Goal: Information Seeking & Learning: Learn about a topic

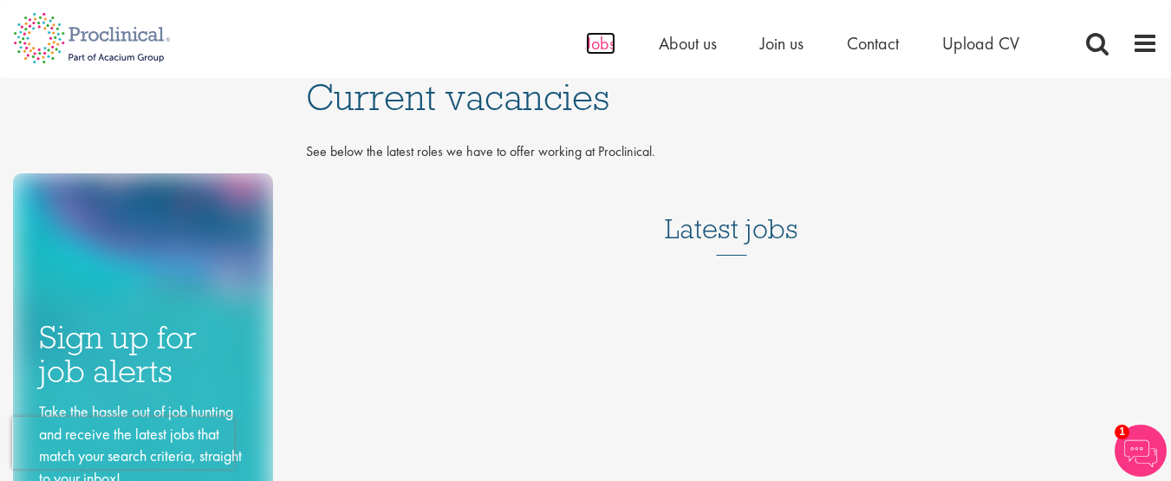
click at [595, 48] on span "Jobs" at bounding box center [600, 43] width 29 height 23
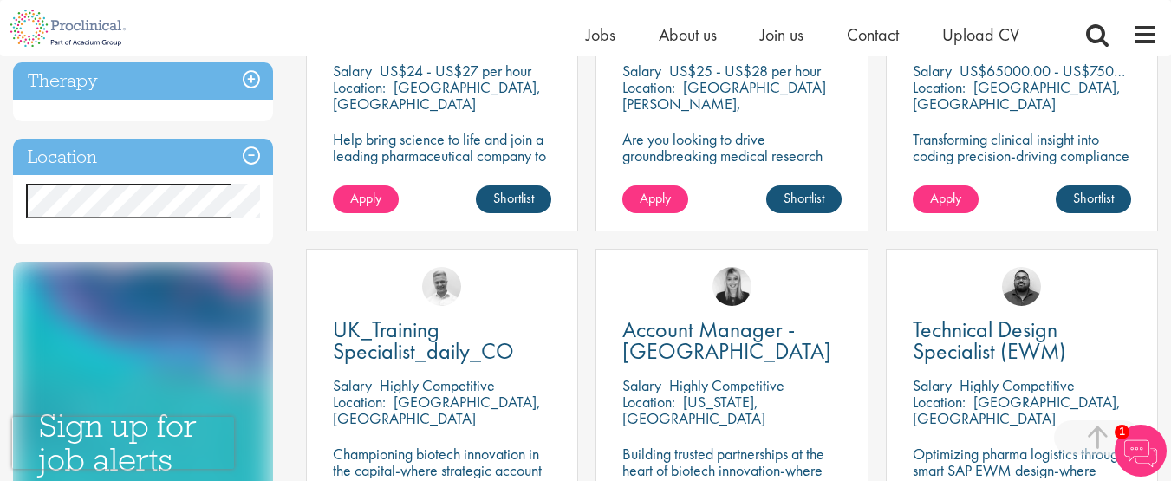
scroll to position [809, 0]
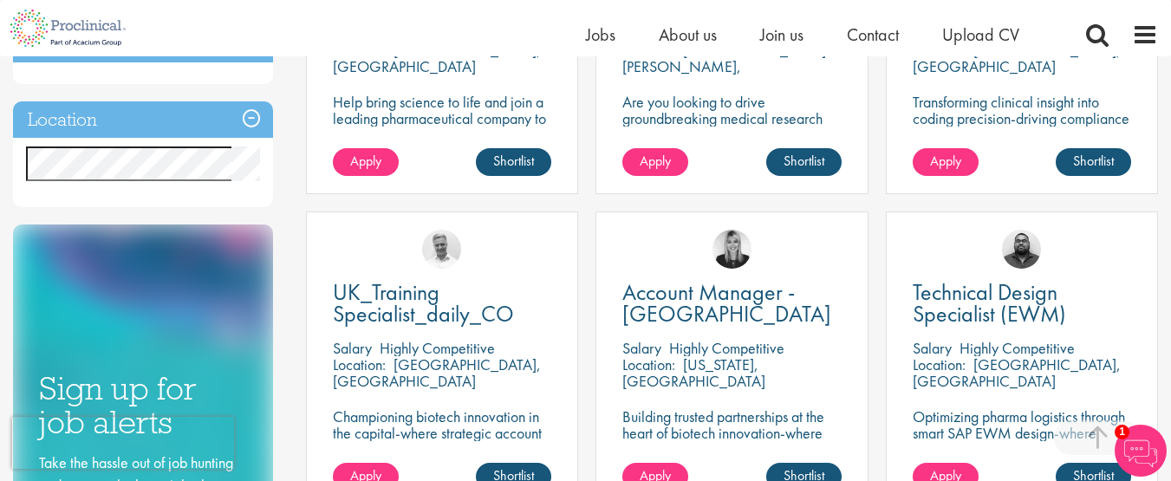
click at [283, 131] on div "Discipline Biometrics (9) - + Statistics (6) Data Management (1) Programming (2…" at bounding box center [146, 28] width 293 height 1302
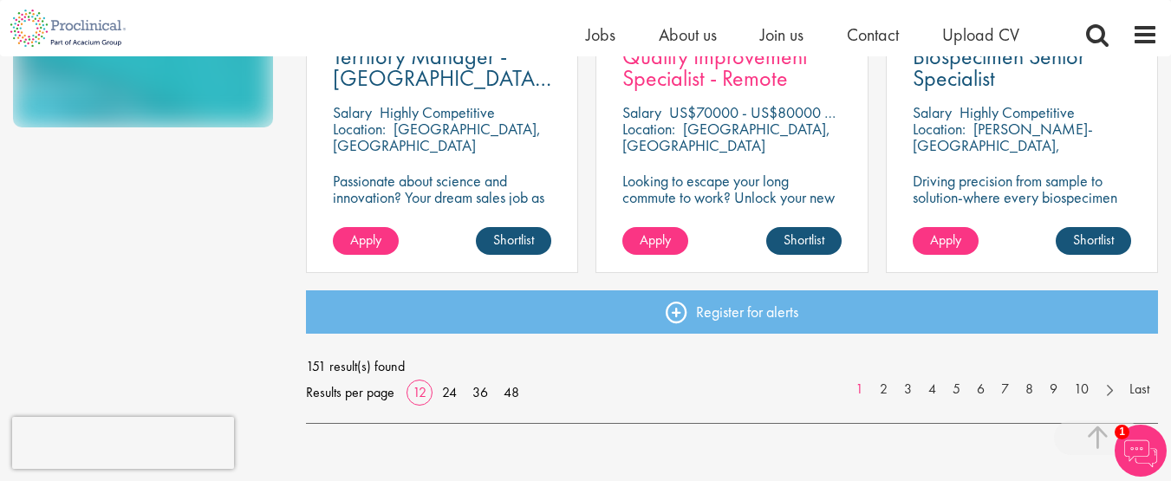
scroll to position [1416, 0]
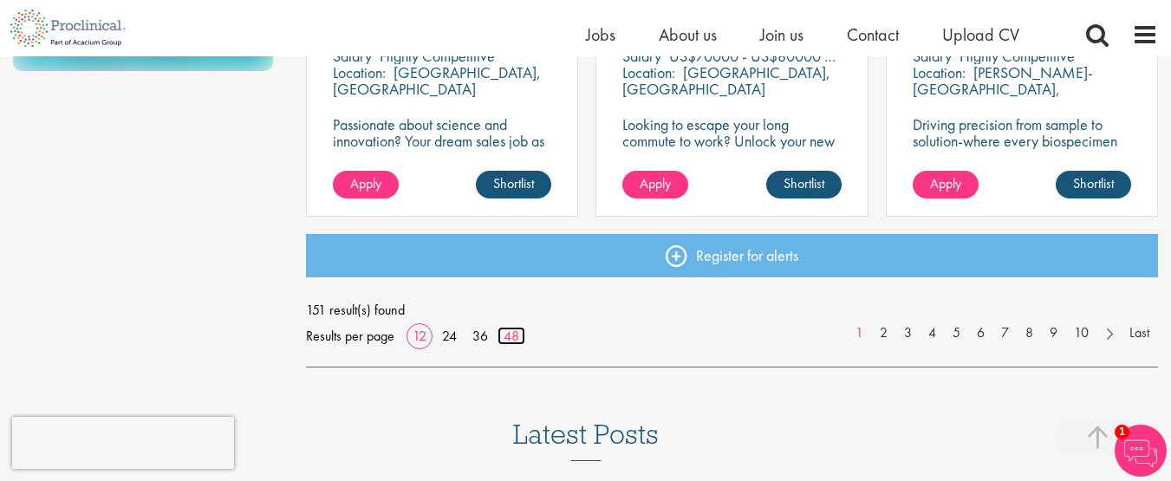
click at [518, 339] on link "48" at bounding box center [512, 336] width 28 height 18
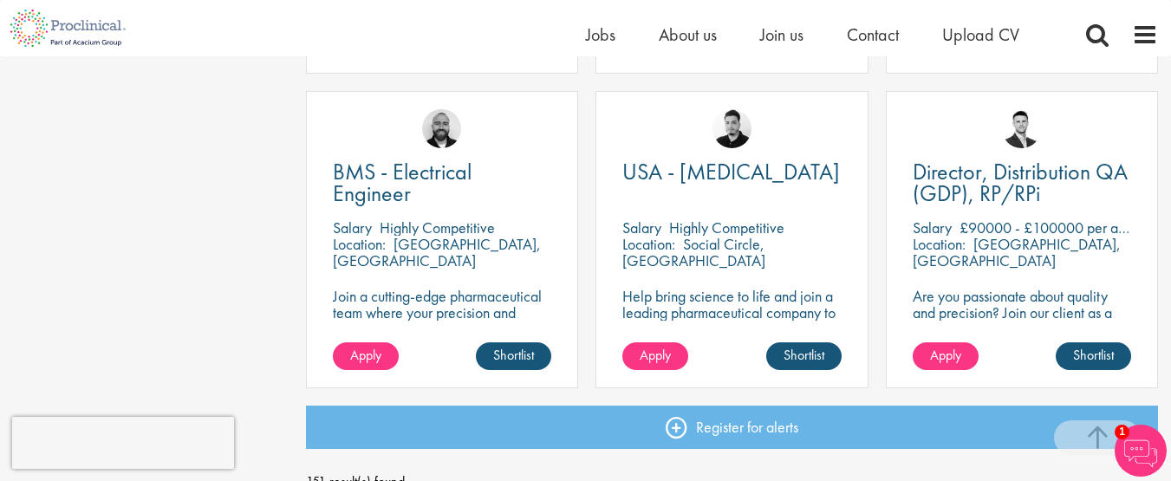
scroll to position [5056, 0]
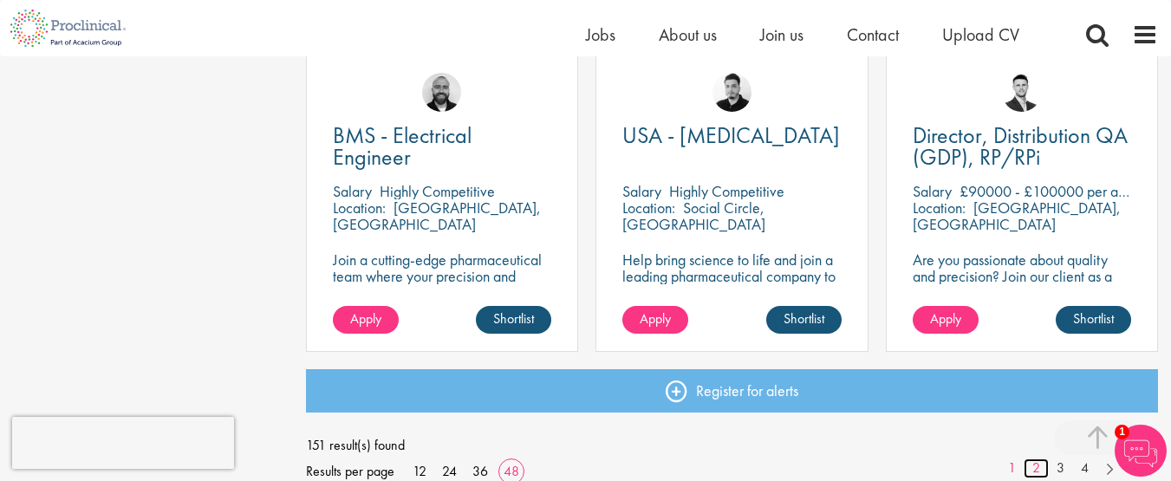
click at [1040, 464] on link "2" at bounding box center [1036, 469] width 25 height 20
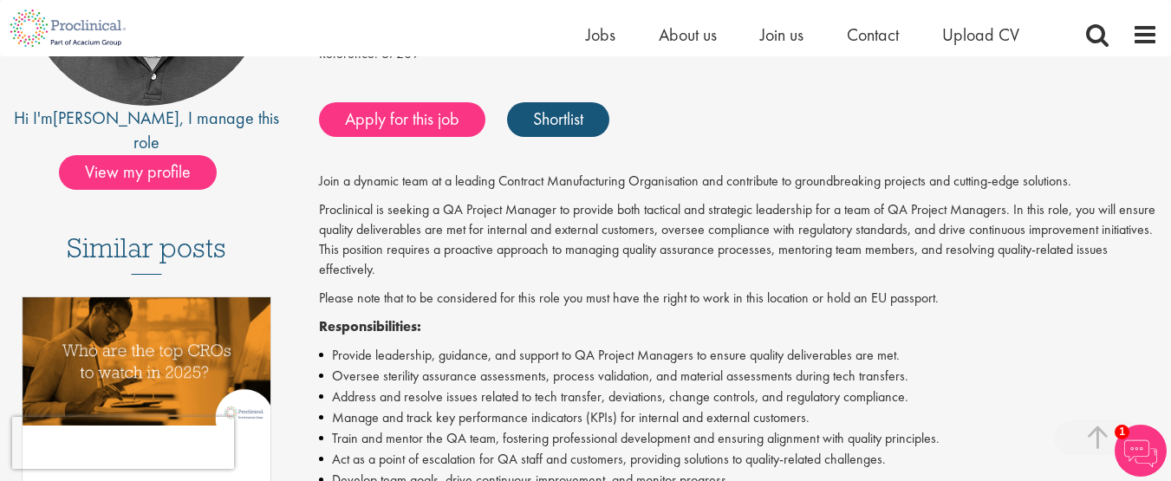
scroll to position [405, 0]
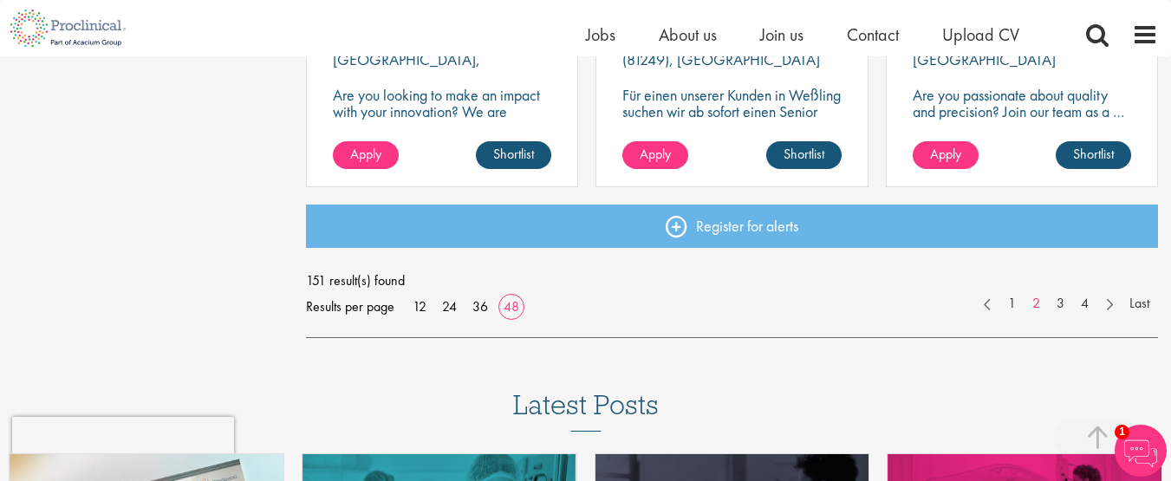
scroll to position [5259, 0]
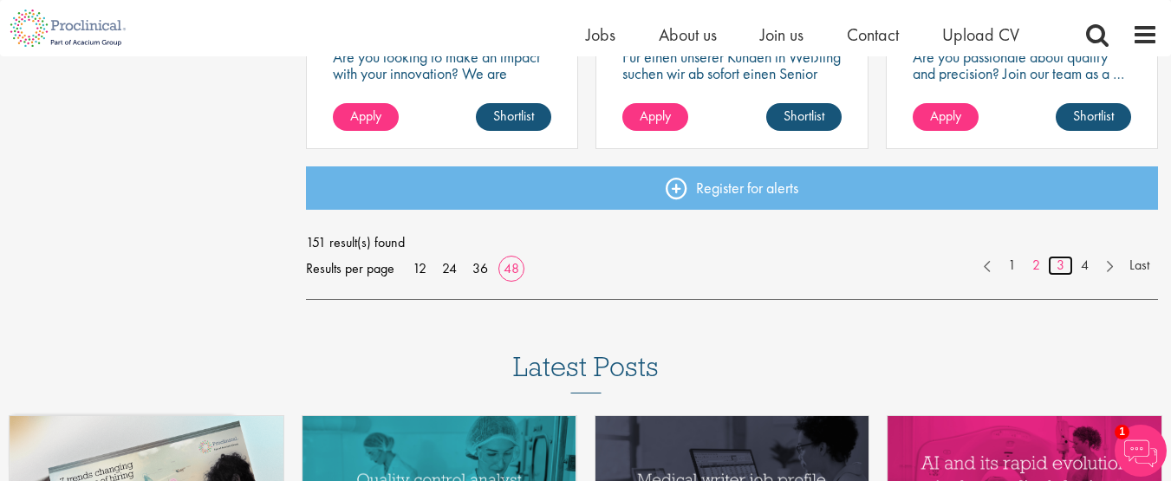
click at [1060, 264] on link "3" at bounding box center [1060, 266] width 25 height 20
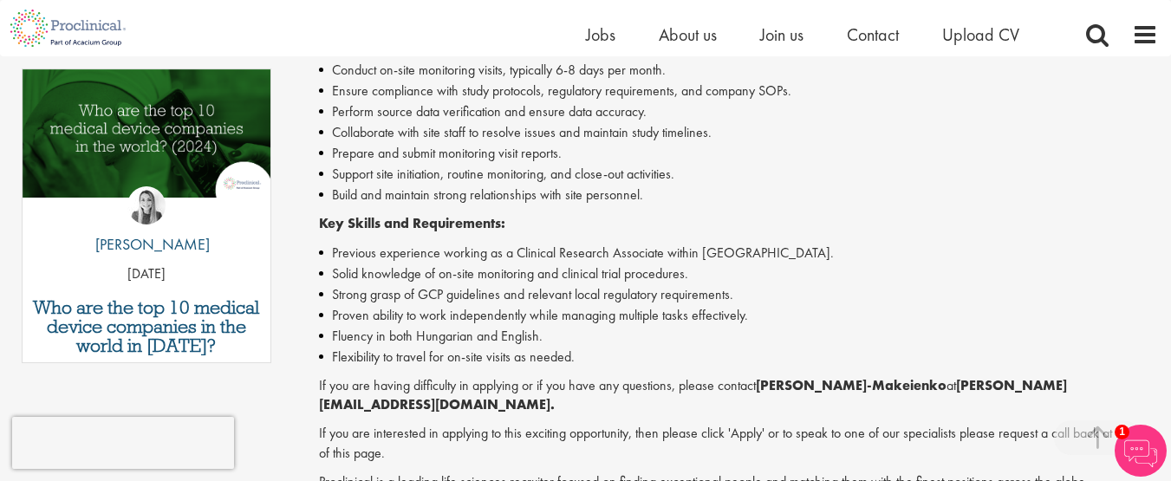
scroll to position [607, 0]
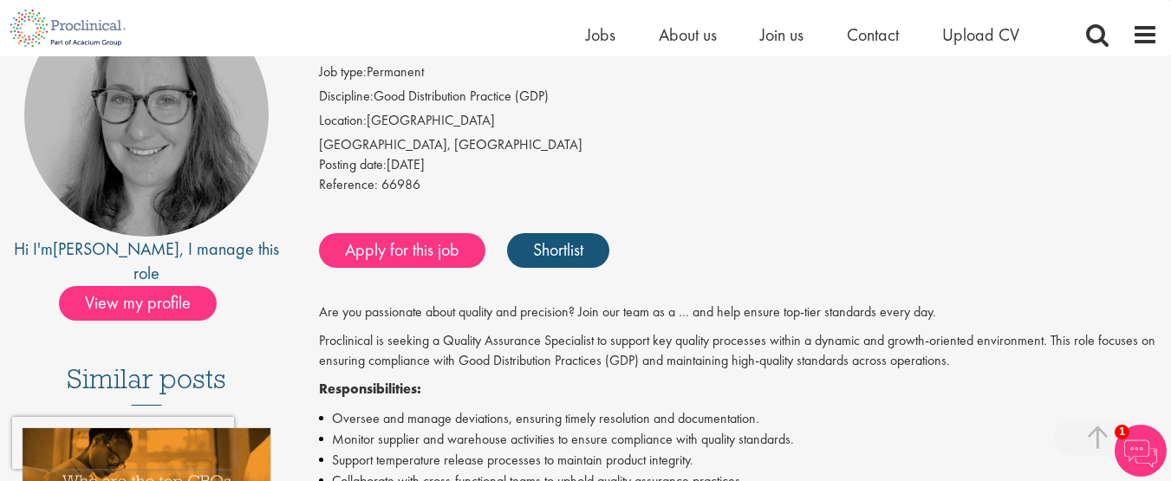
scroll to position [405, 0]
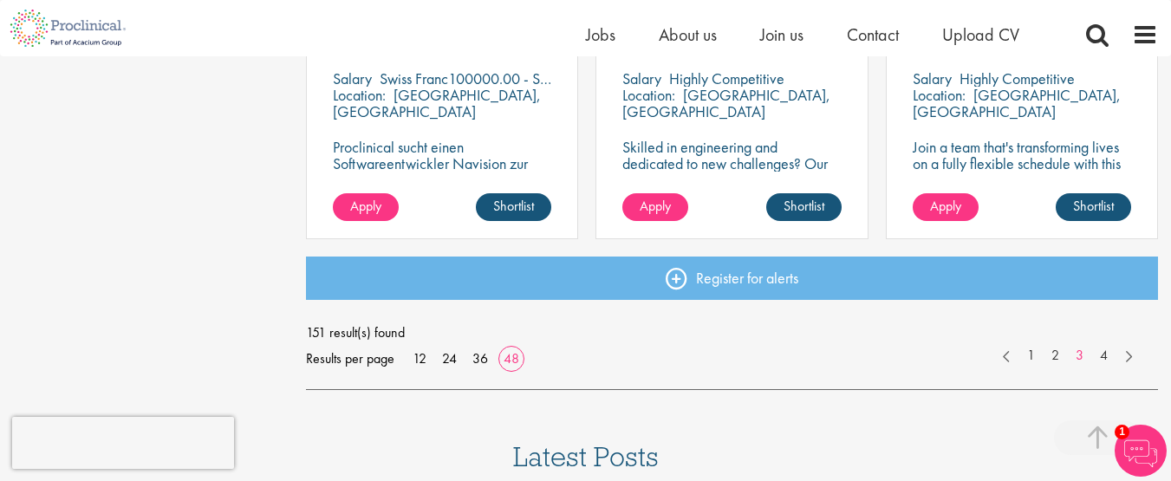
scroll to position [5259, 0]
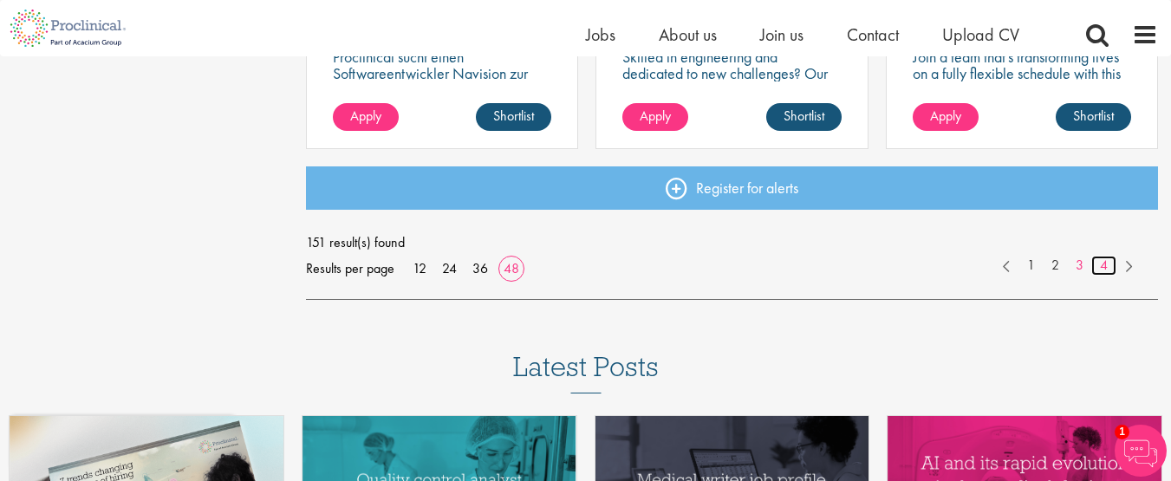
click at [1101, 266] on link "4" at bounding box center [1103, 266] width 25 height 20
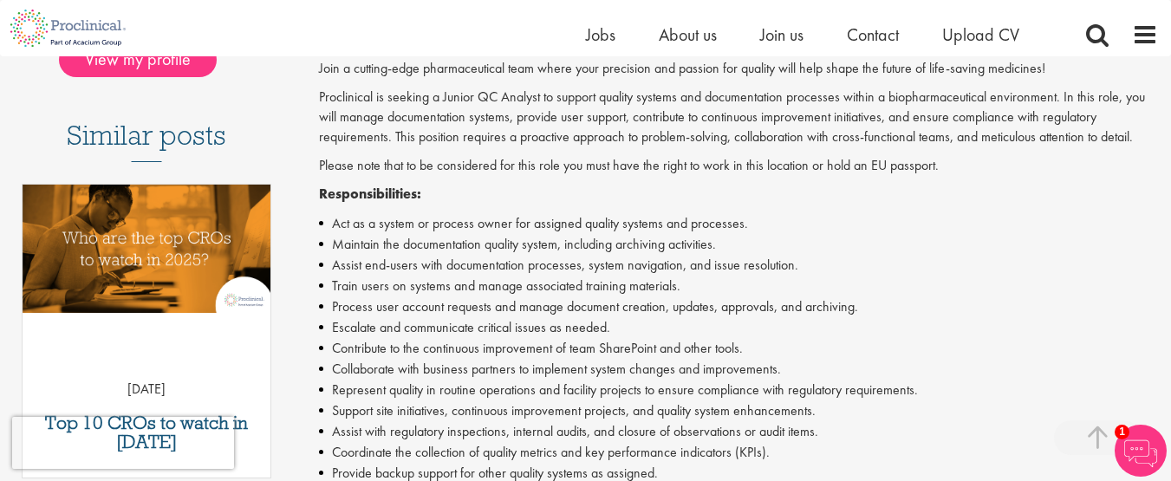
scroll to position [405, 0]
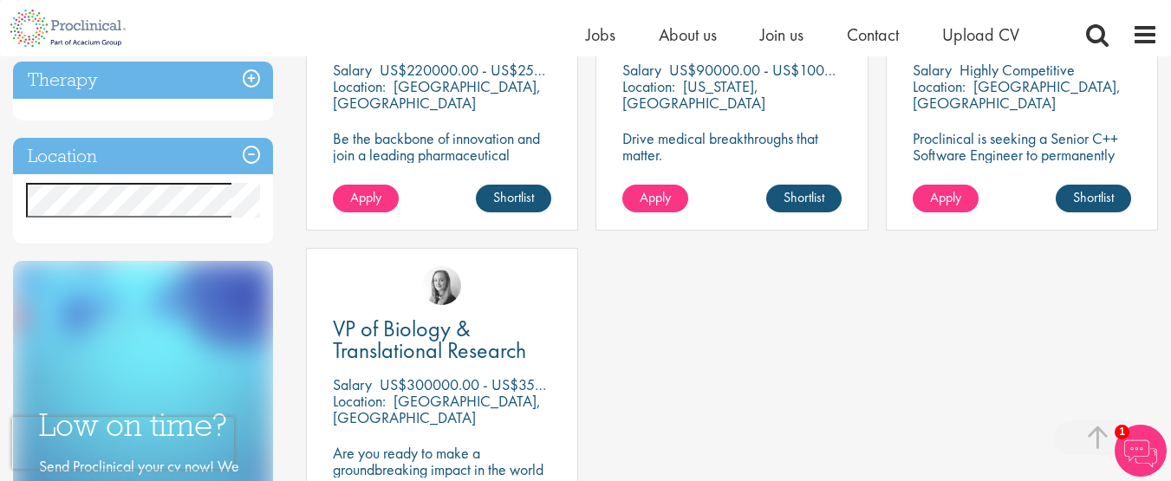
scroll to position [809, 0]
